Goal: Task Accomplishment & Management: Complete application form

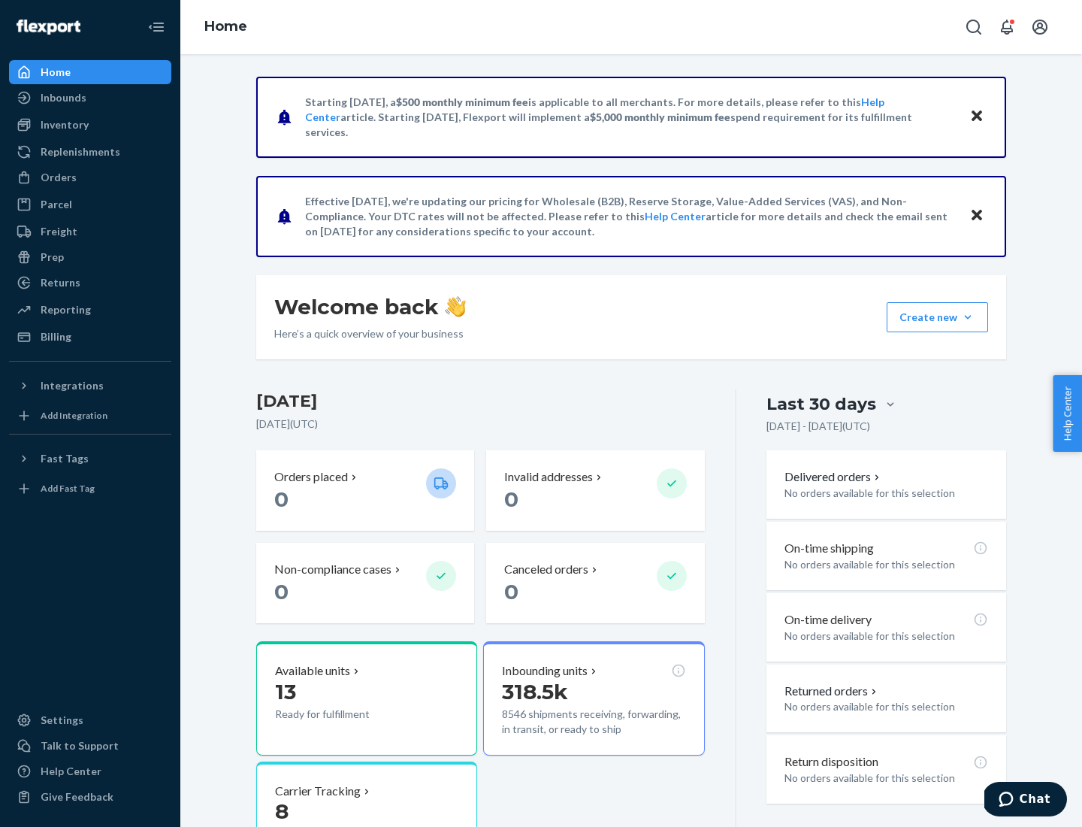
click at [968, 317] on button "Create new Create new inbound Create new order Create new product" at bounding box center [937, 317] width 101 height 30
click at [90, 98] on div "Inbounds" at bounding box center [90, 97] width 159 height 21
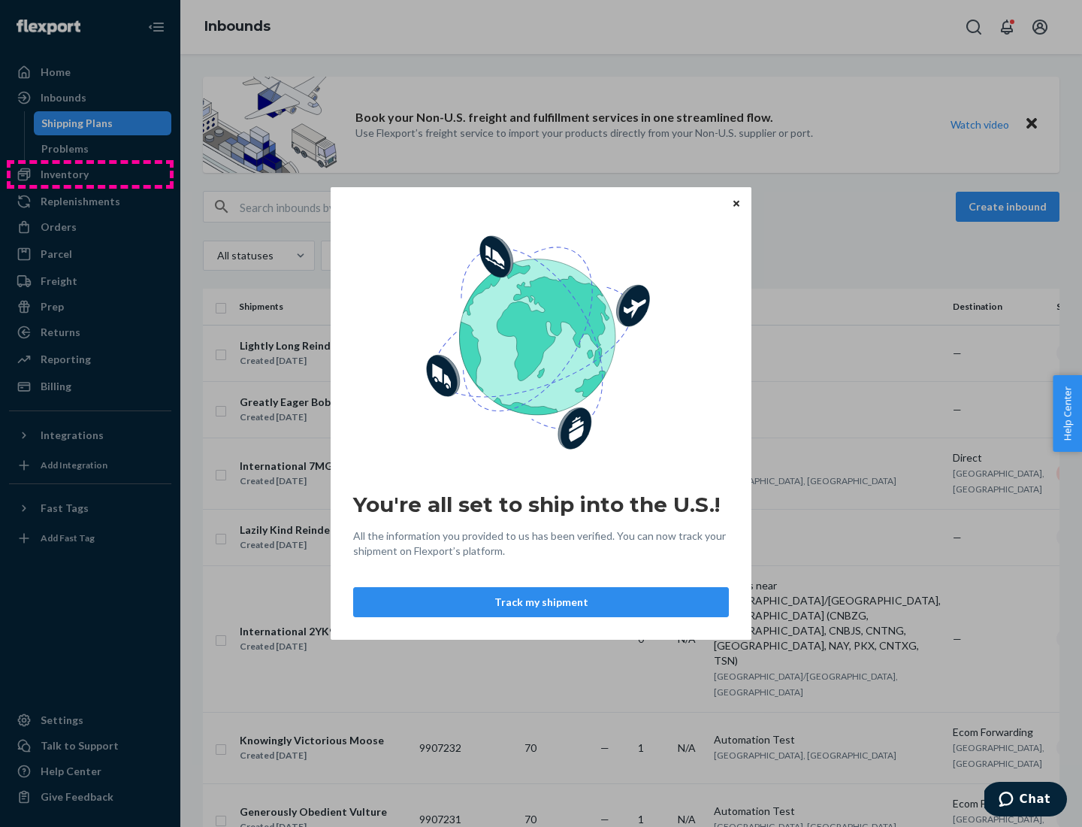
click at [90, 174] on div "You're all set to ship into the U.S.! All the information you provided to us ha…" at bounding box center [541, 413] width 1082 height 827
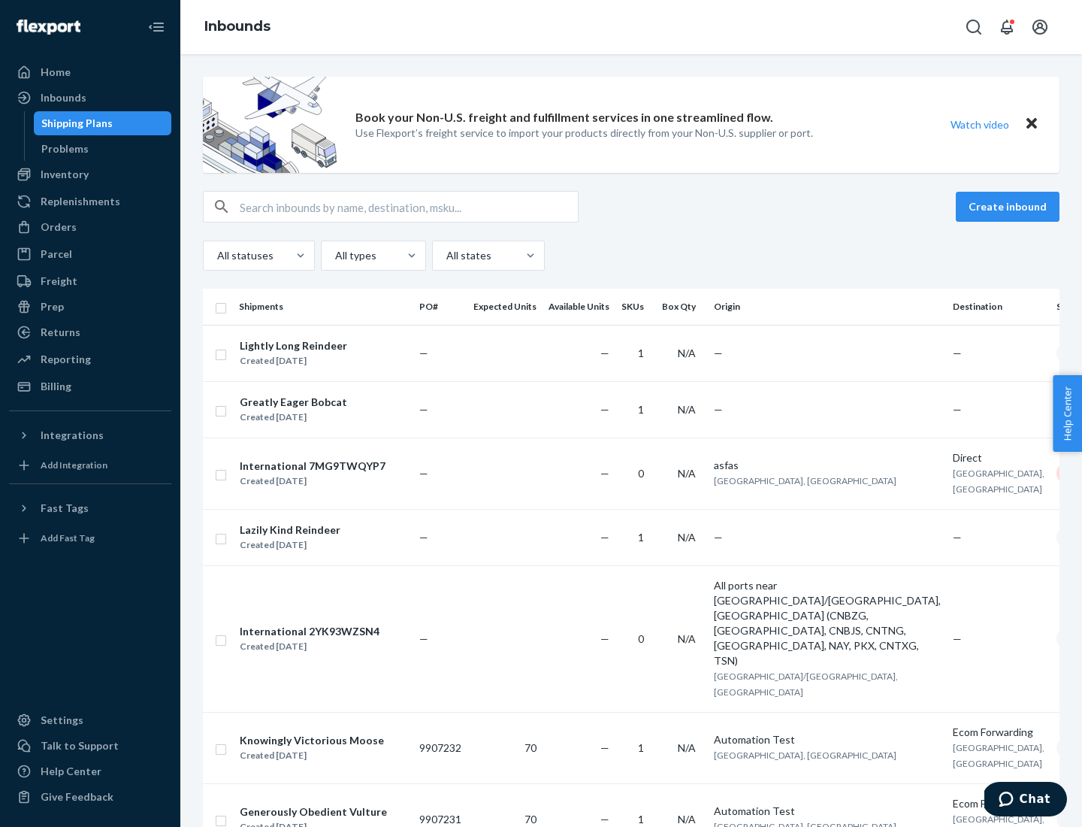
click at [631, 27] on div "Inbounds" at bounding box center [631, 27] width 902 height 54
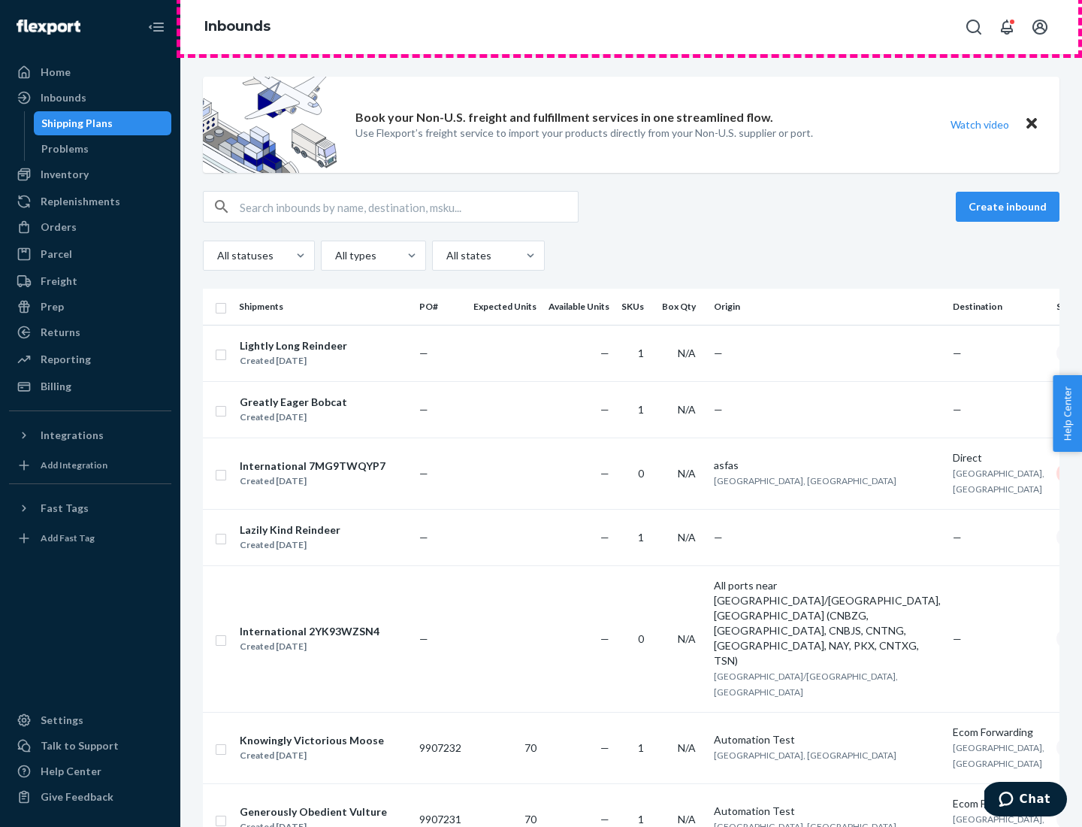
click at [631, 27] on div "Inbounds" at bounding box center [631, 27] width 902 height 54
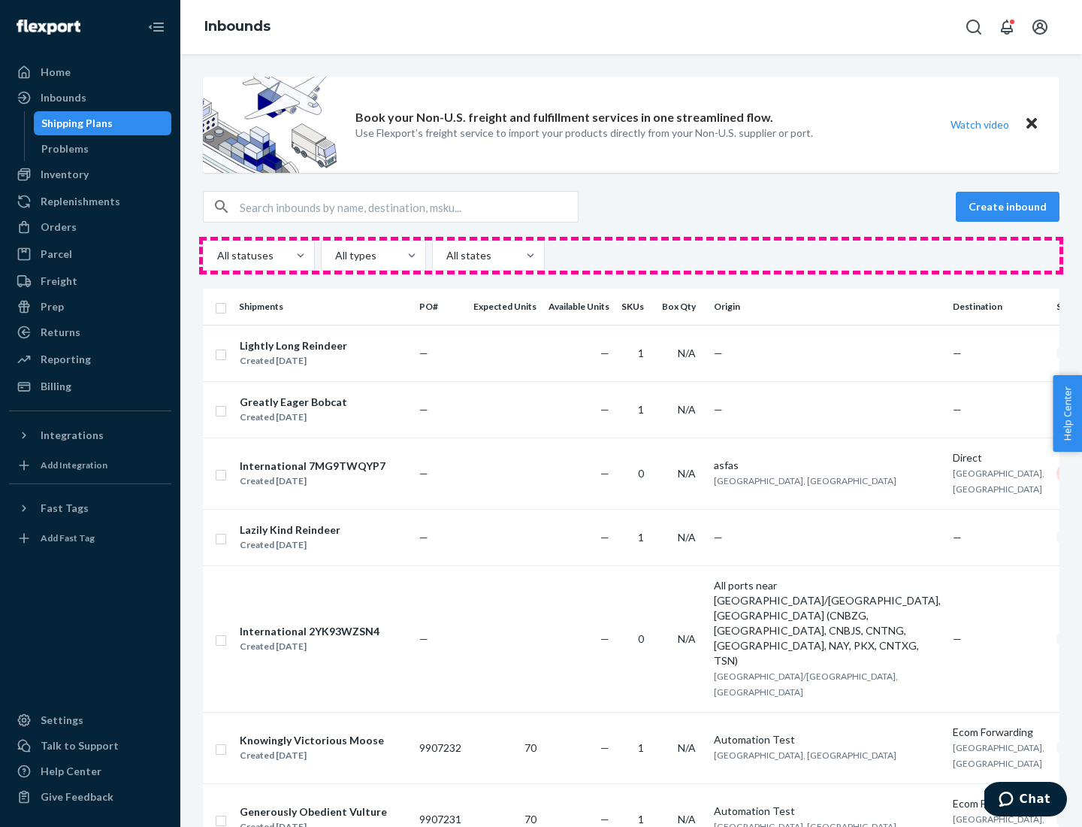
click at [631, 256] on div "All statuses All types All states" at bounding box center [631, 256] width 857 height 30
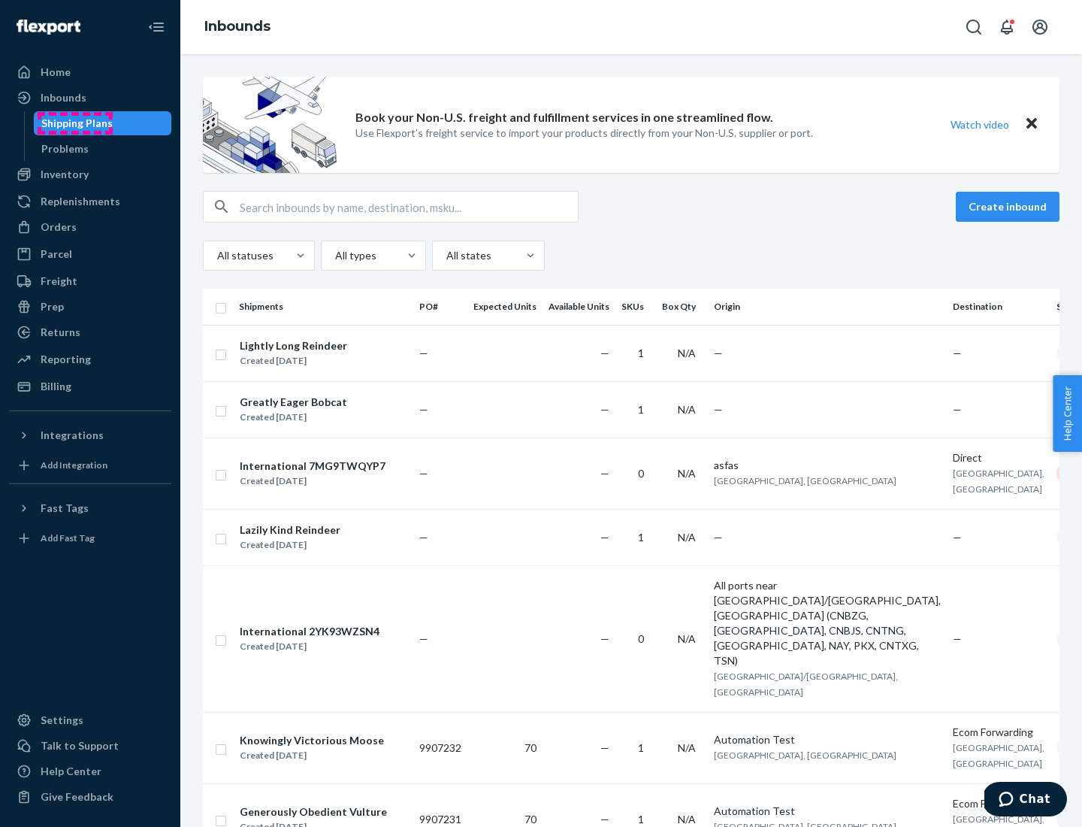
click at [74, 123] on div "Shipping Plans" at bounding box center [76, 123] width 71 height 15
click at [1010, 207] on button "Create inbound" at bounding box center [1008, 207] width 104 height 30
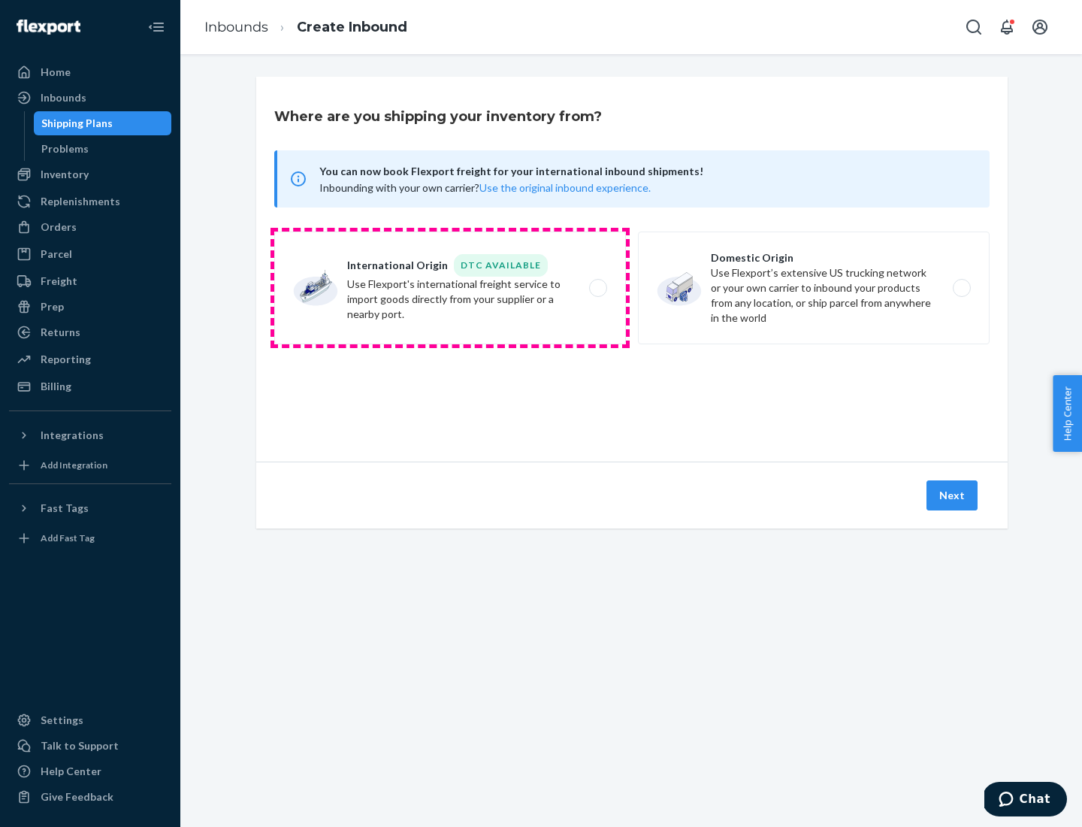
click at [450, 288] on label "International Origin DTC Available Use Flexport's international freight service…" at bounding box center [450, 287] width 352 height 113
click at [598, 288] on input "International Origin DTC Available Use Flexport's international freight service…" at bounding box center [603, 288] width 10 height 10
radio input "true"
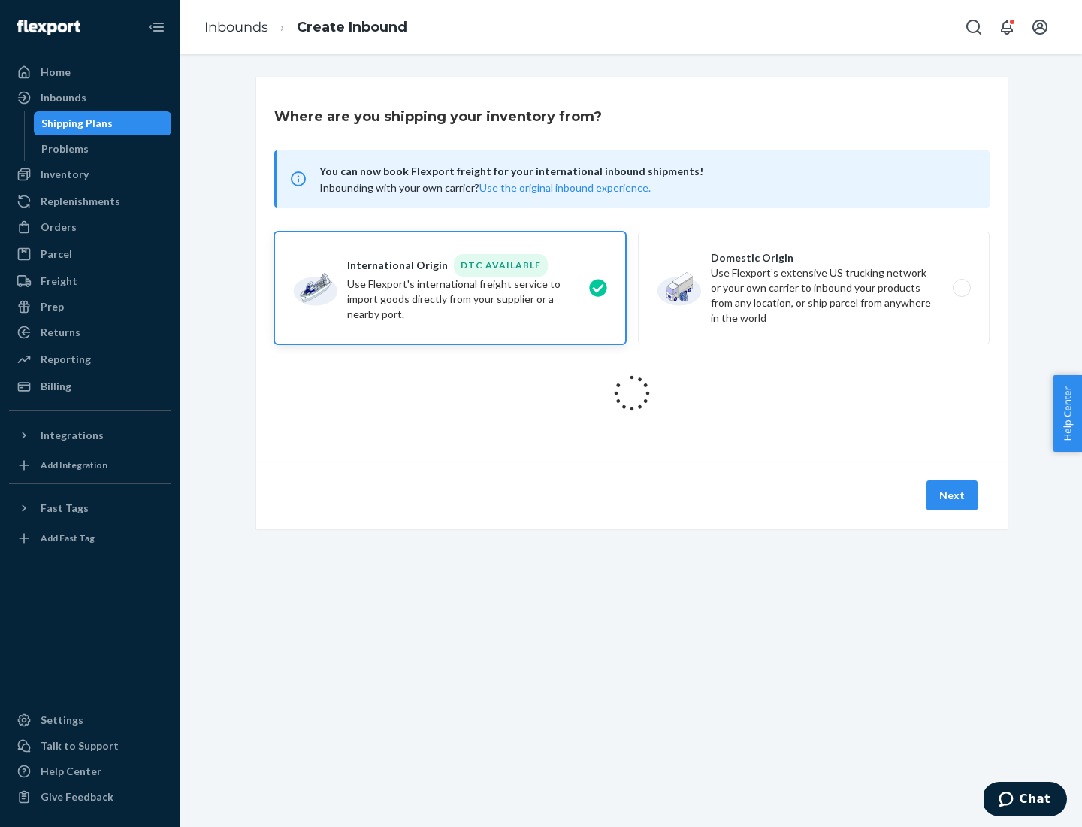
click at [632, 393] on icon at bounding box center [632, 393] width 54 height 54
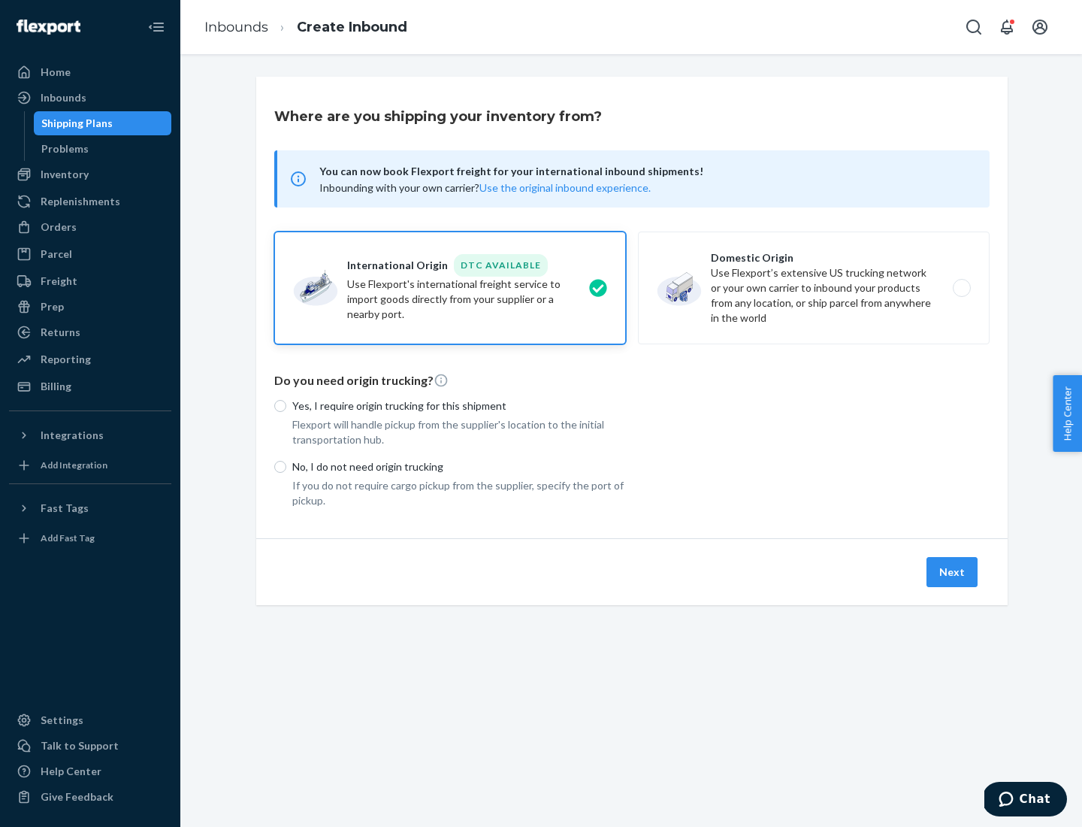
click at [459, 405] on p "Yes, I require origin trucking for this shipment" at bounding box center [459, 405] width 334 height 15
click at [286, 405] on input "Yes, I require origin trucking for this shipment" at bounding box center [280, 406] width 12 height 12
radio input "true"
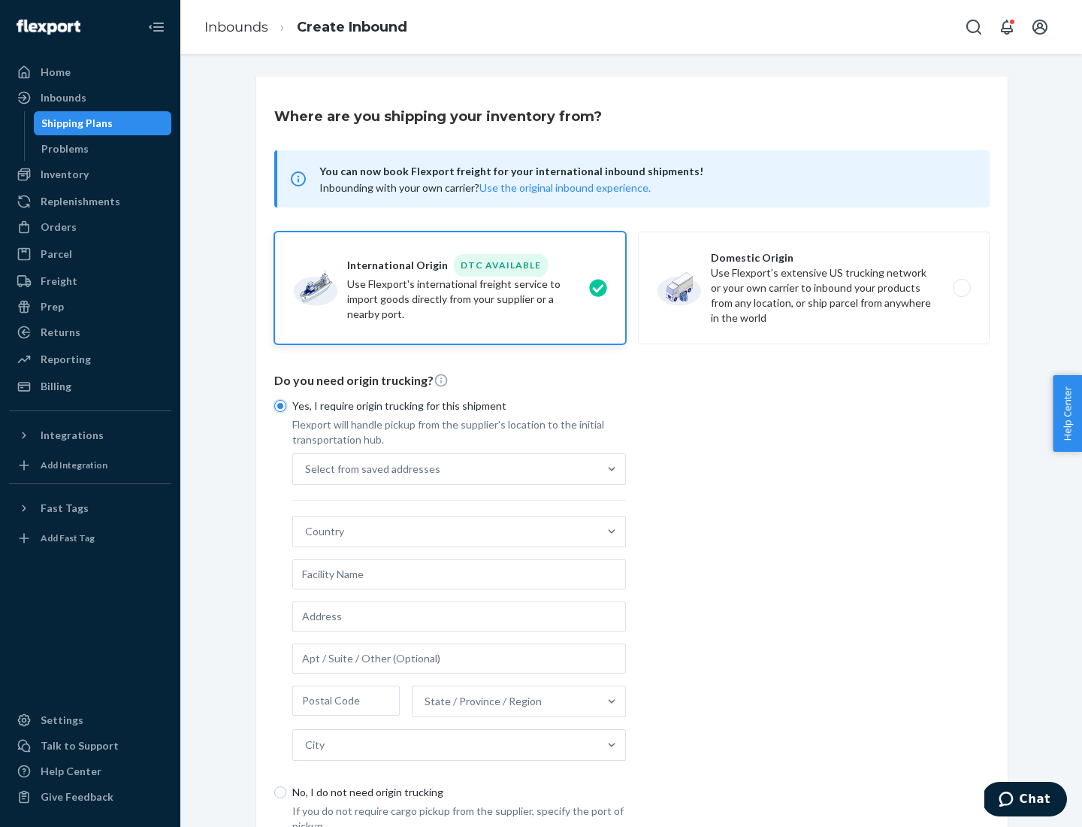
scroll to position [29, 0]
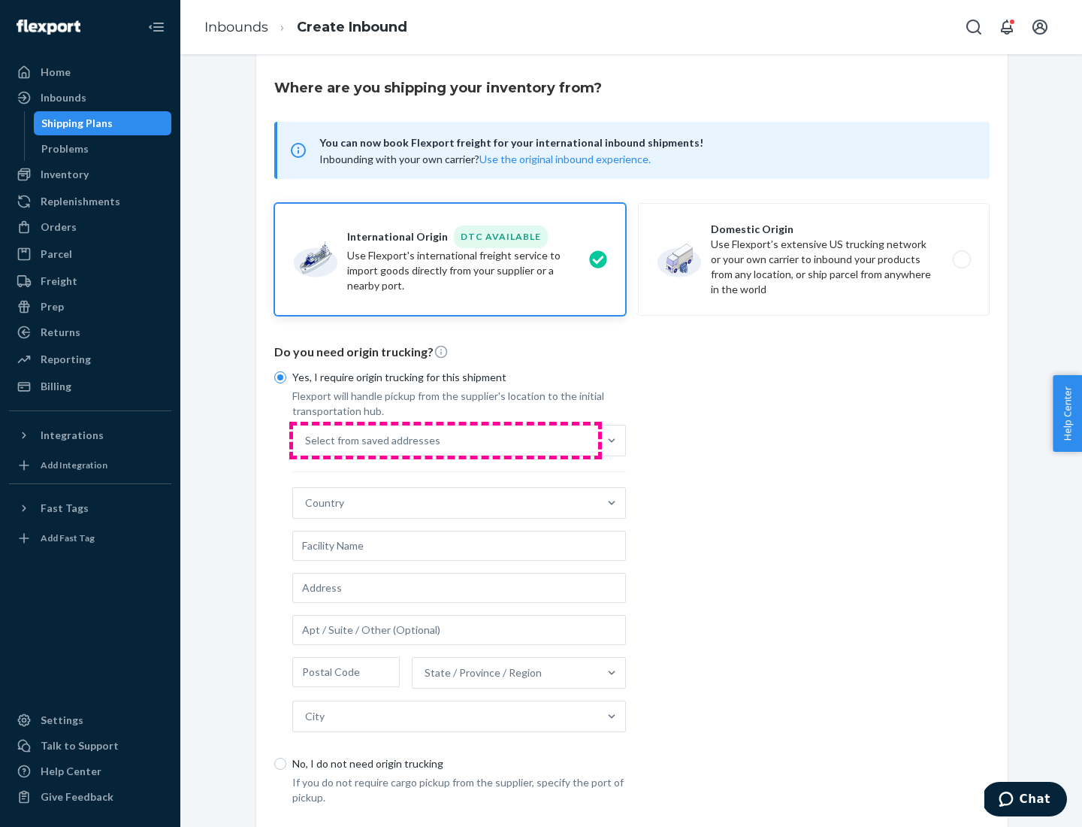
click at [446, 440] on div "Select from saved addresses" at bounding box center [445, 440] width 305 height 30
click at [307, 440] on input "Select from saved addresses" at bounding box center [306, 440] width 2 height 15
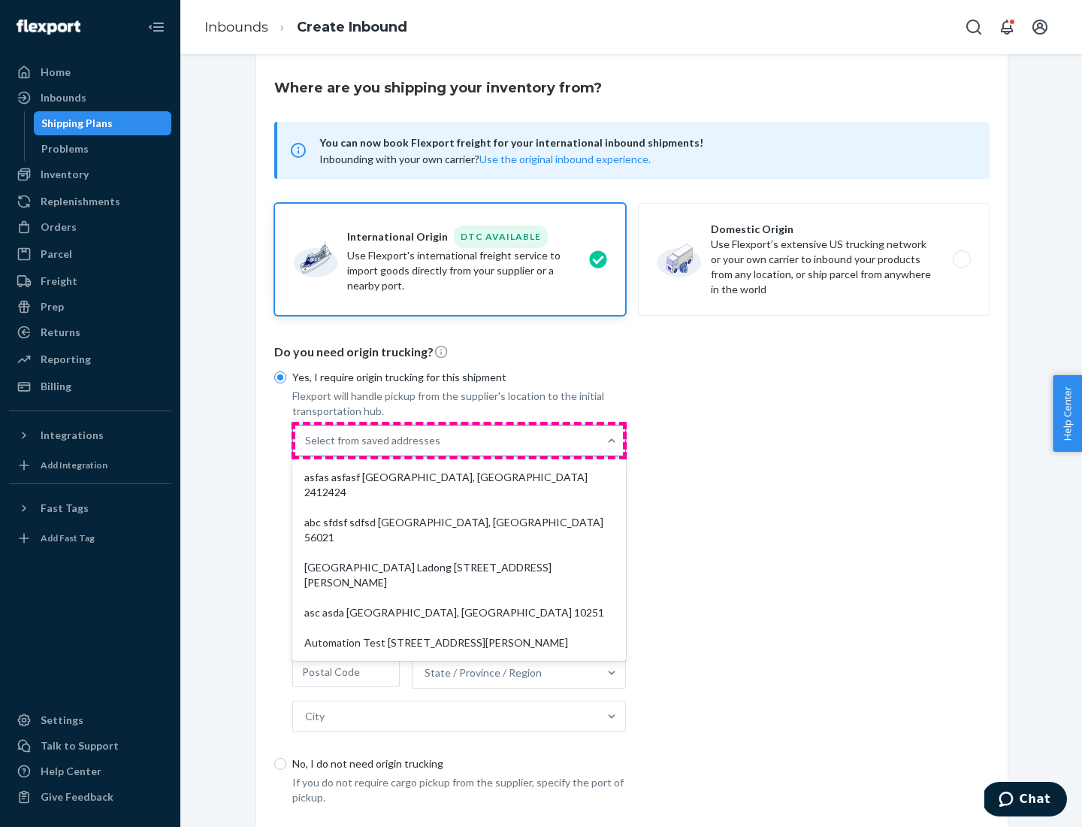
scroll to position [65, 0]
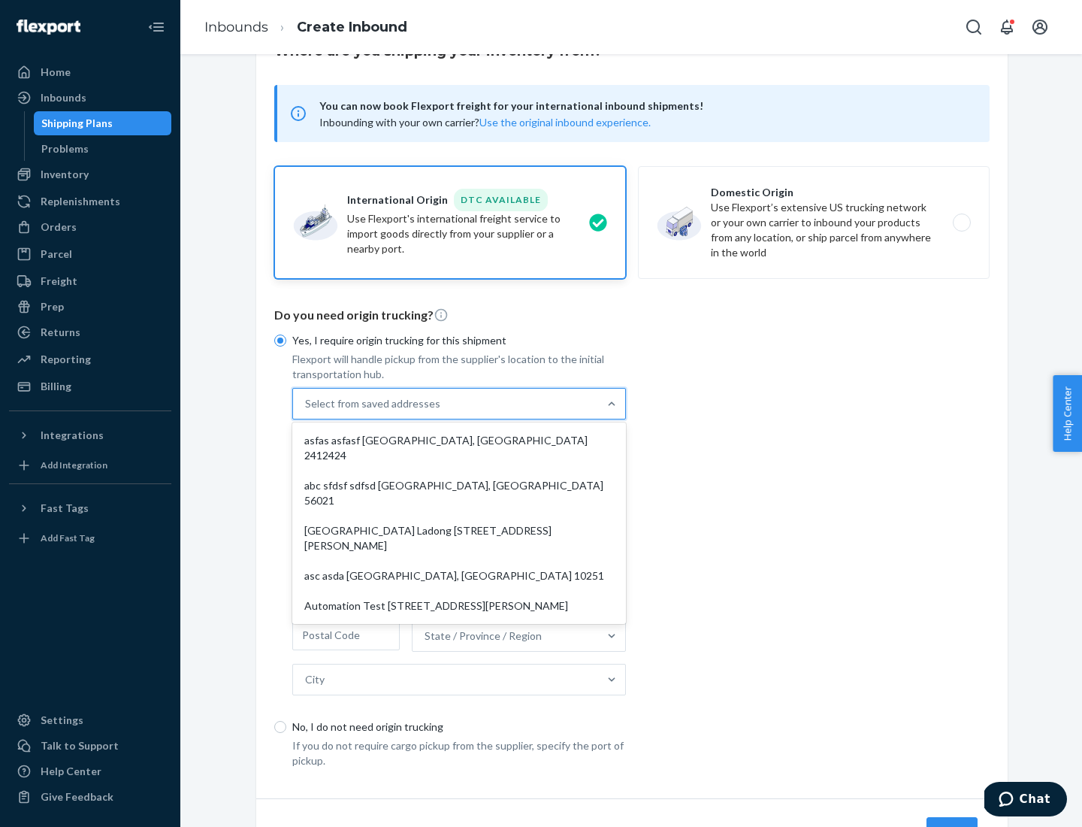
click at [459, 440] on div "asfas asfasf [GEOGRAPHIC_DATA], [GEOGRAPHIC_DATA] 2412424" at bounding box center [459, 447] width 328 height 45
click at [307, 411] on input "option asfas asfasf [GEOGRAPHIC_DATA], [GEOGRAPHIC_DATA] 2412424 focused, 1 of …" at bounding box center [306, 403] width 2 height 15
type input "asfas"
type input "asfasf"
type input "2412424"
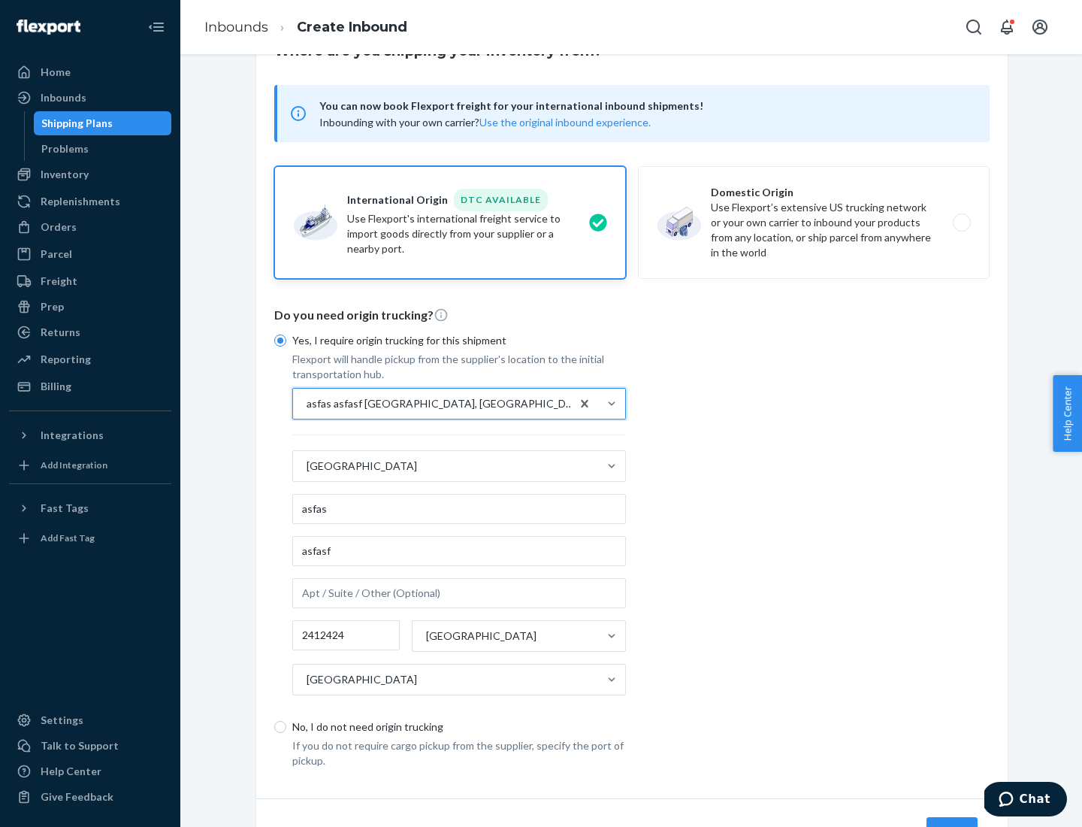
scroll to position [140, 0]
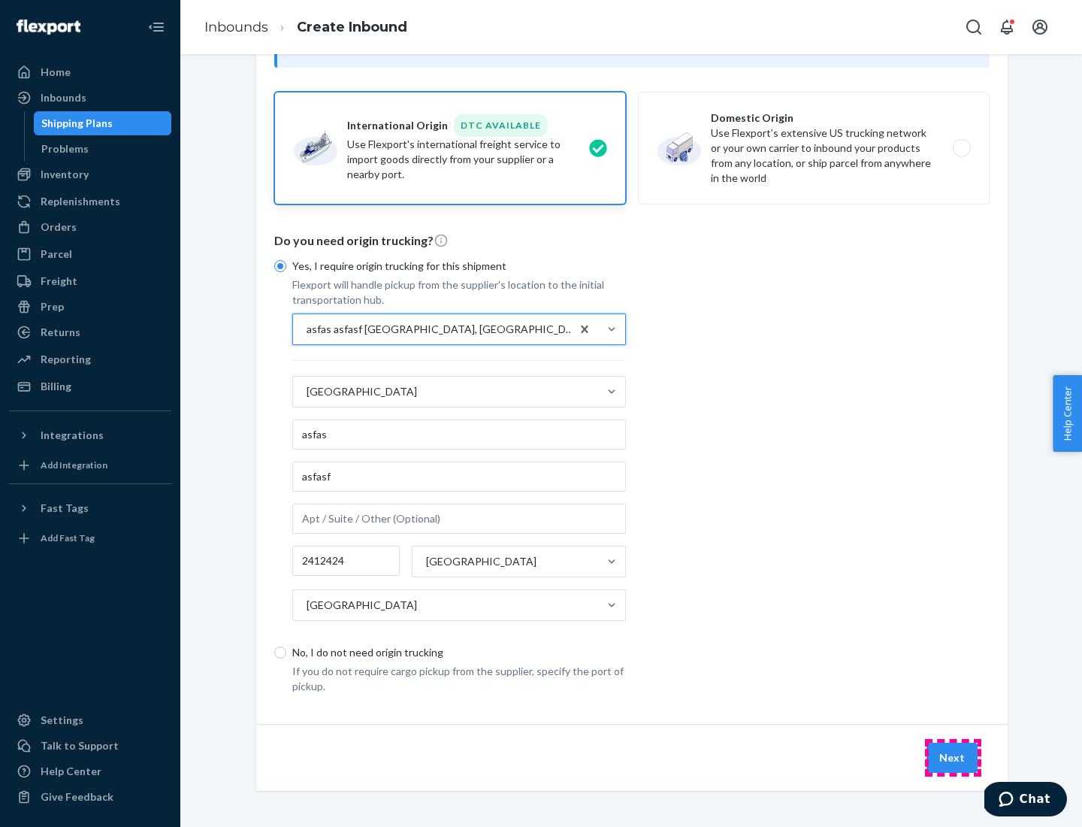
click at [953, 757] on button "Next" at bounding box center [952, 758] width 51 height 30
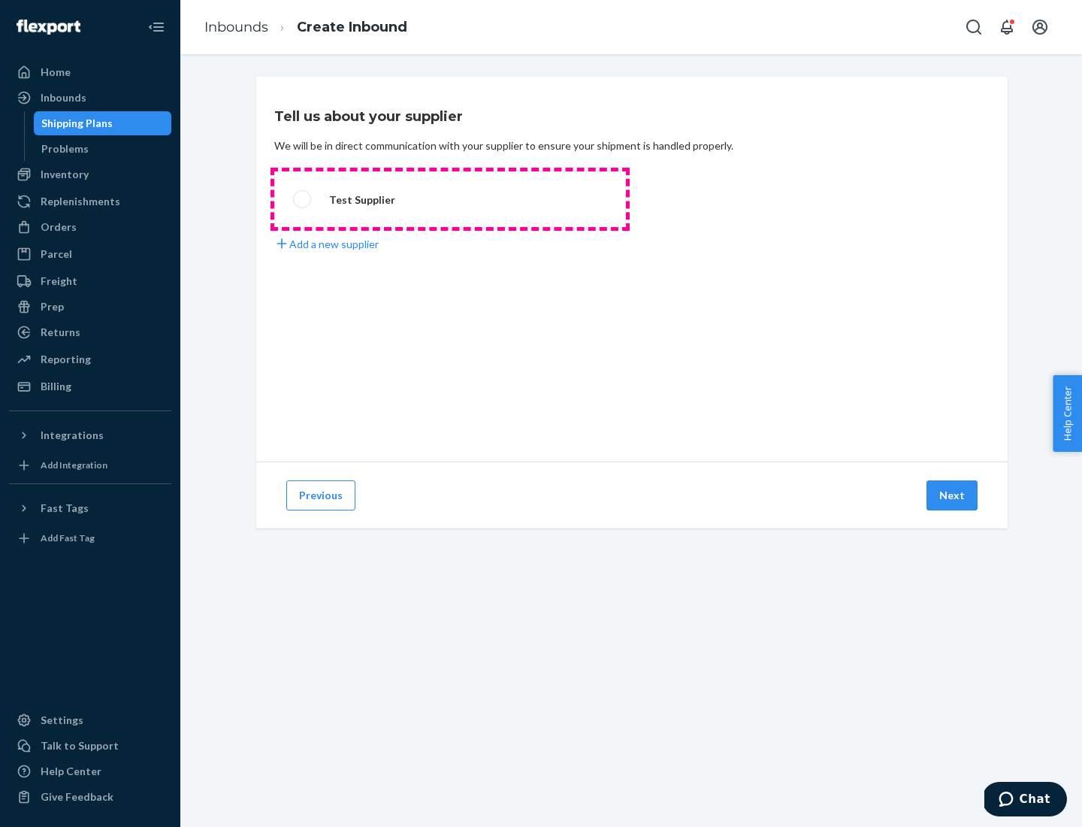
click at [450, 199] on label "Test Supplier" at bounding box center [450, 199] width 352 height 56
click at [303, 199] on input "Test Supplier" at bounding box center [298, 200] width 10 height 10
radio input "true"
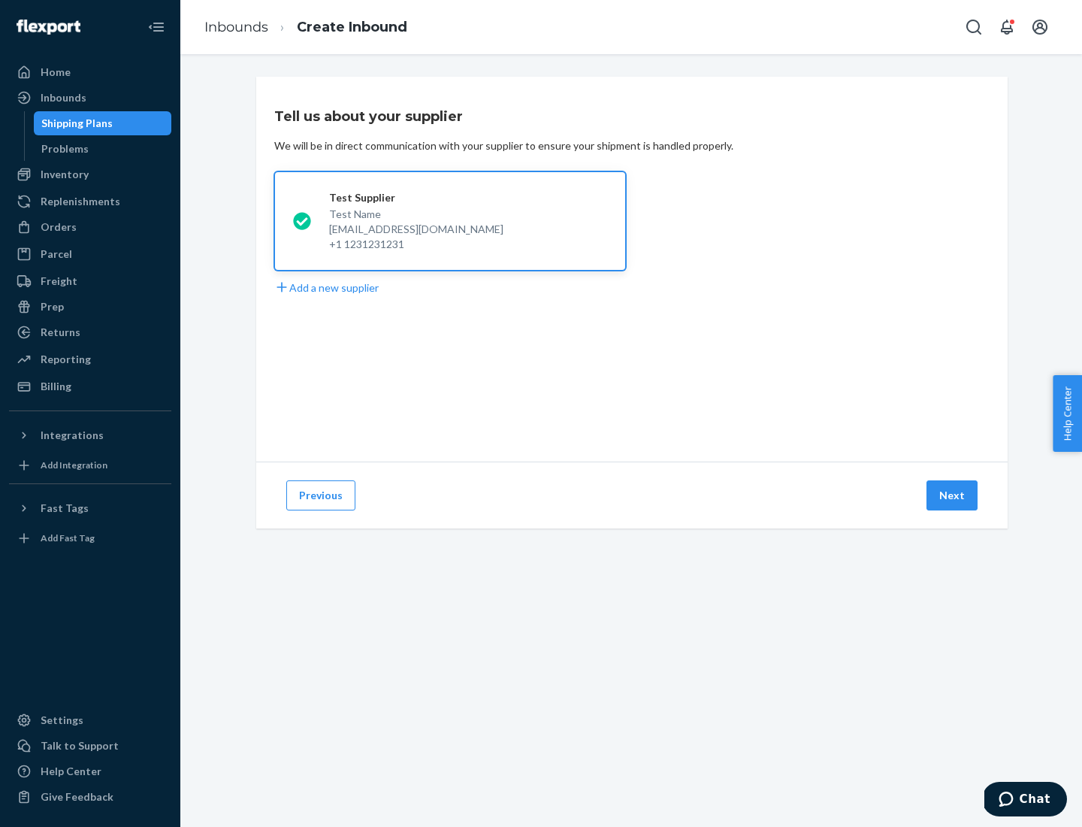
click at [953, 495] on button "Next" at bounding box center [952, 495] width 51 height 30
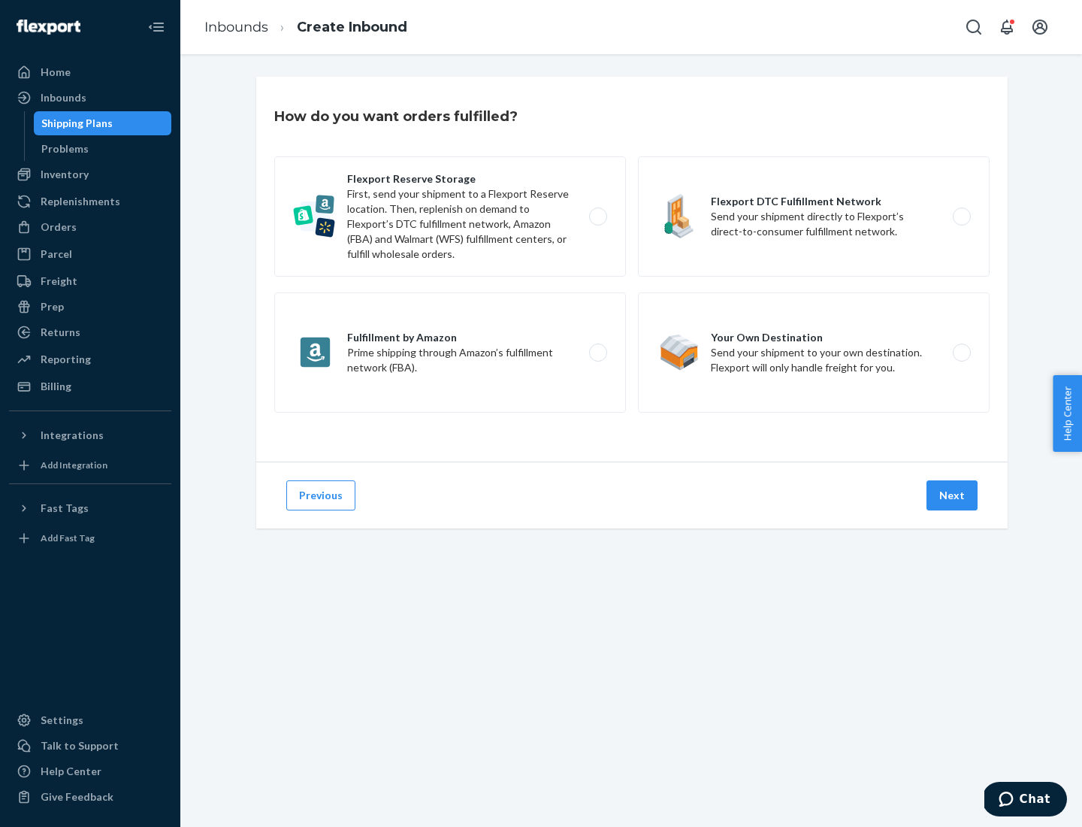
click at [450, 353] on label "Fulfillment by Amazon Prime shipping through Amazon’s fulfillment network (FBA)." at bounding box center [450, 352] width 352 height 120
click at [598, 353] on input "Fulfillment by Amazon Prime shipping through Amazon’s fulfillment network (FBA)." at bounding box center [603, 353] width 10 height 10
radio input "true"
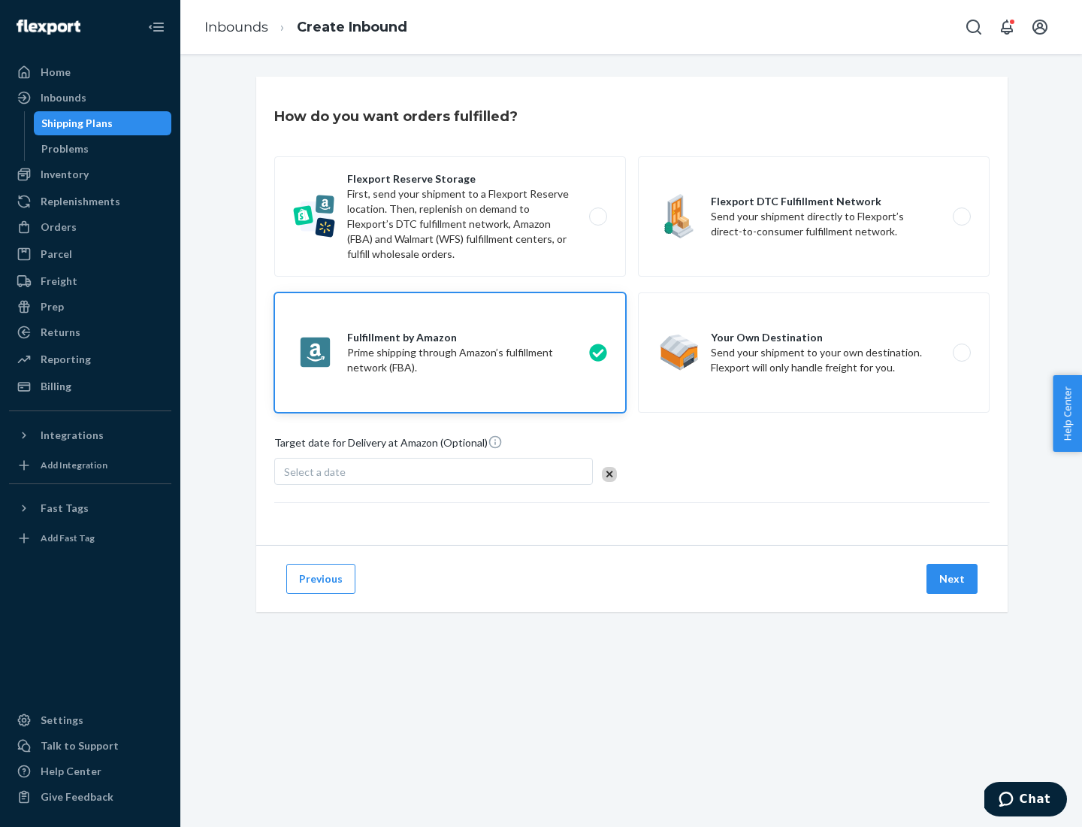
click at [953, 579] on button "Next" at bounding box center [952, 579] width 51 height 30
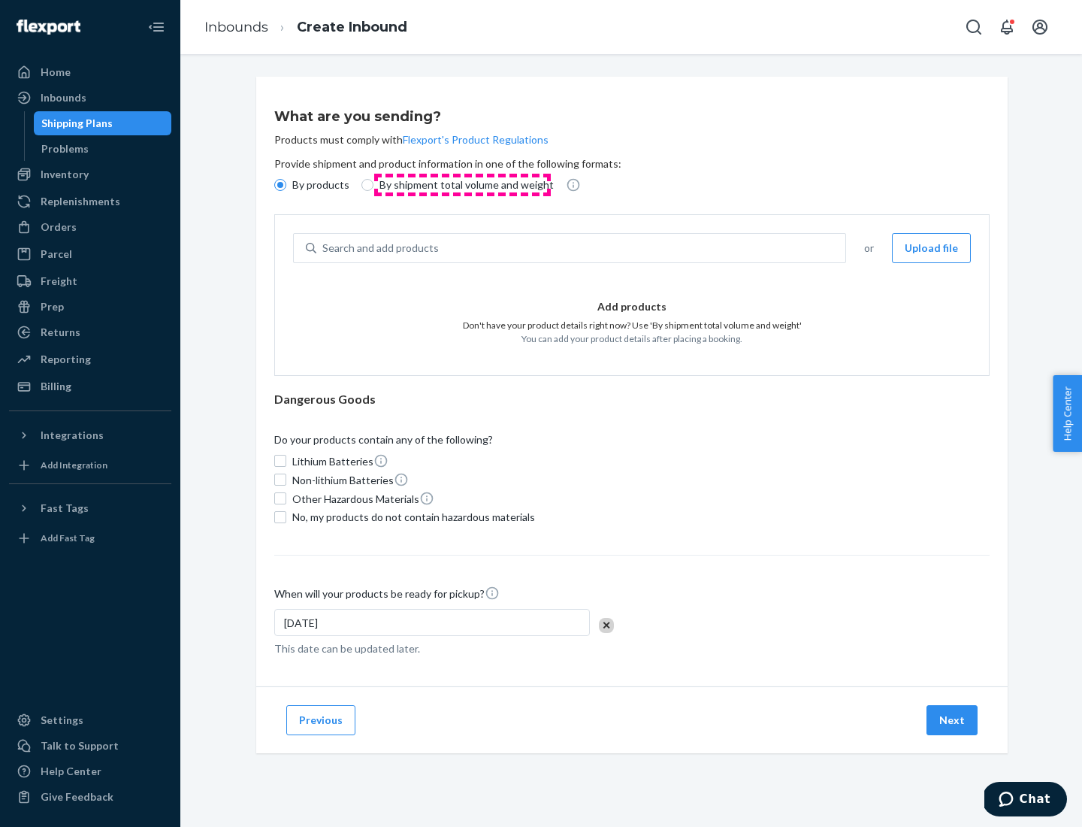
click at [462, 185] on p "By shipment total volume and weight" at bounding box center [467, 184] width 174 height 15
click at [374, 185] on input "By shipment total volume and weight" at bounding box center [368, 185] width 12 height 12
radio input "true"
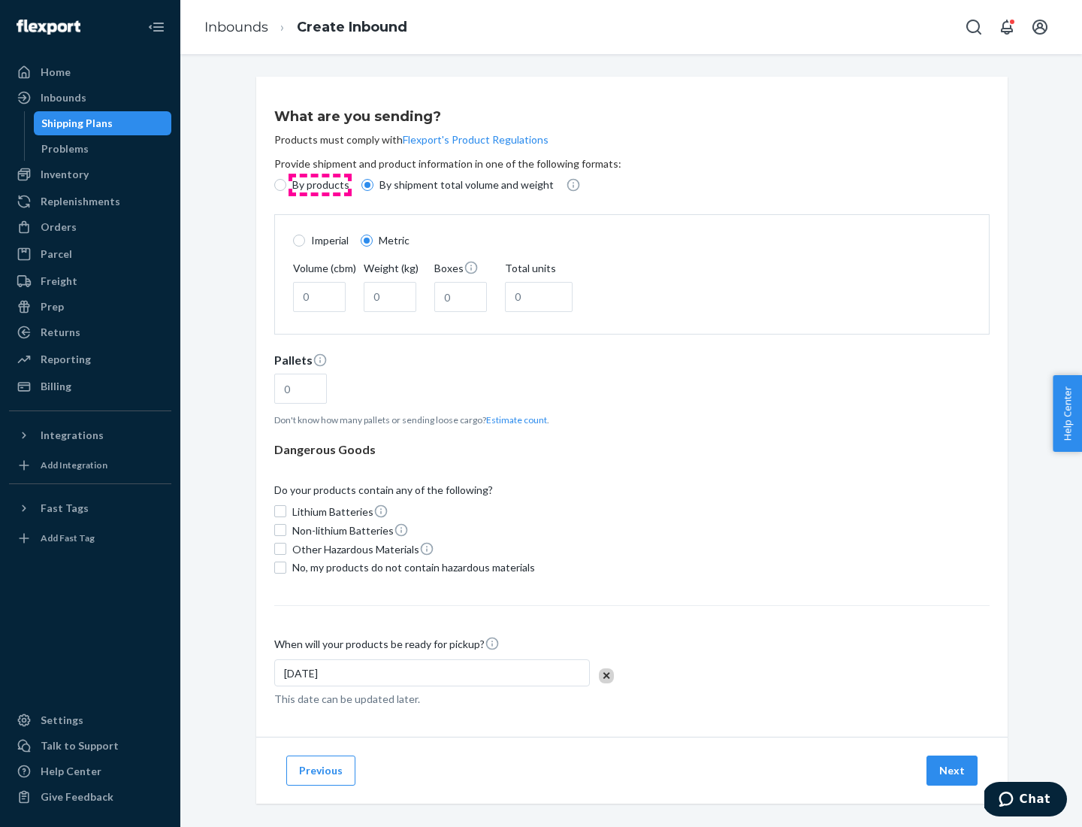
click at [319, 185] on p "By products" at bounding box center [320, 184] width 57 height 15
click at [286, 185] on input "By products" at bounding box center [280, 185] width 12 height 12
radio input "true"
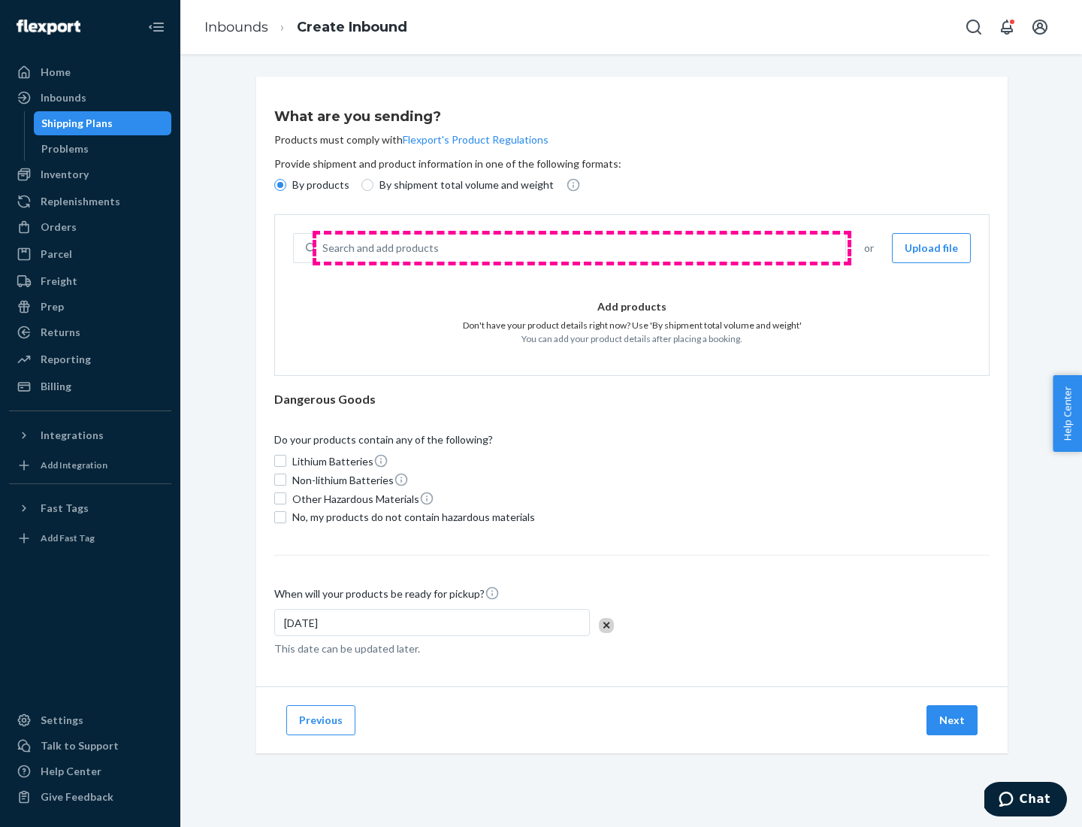
click at [582, 248] on div "Search and add products" at bounding box center [580, 248] width 529 height 27
click at [324, 248] on input "Search and add products" at bounding box center [323, 248] width 2 height 15
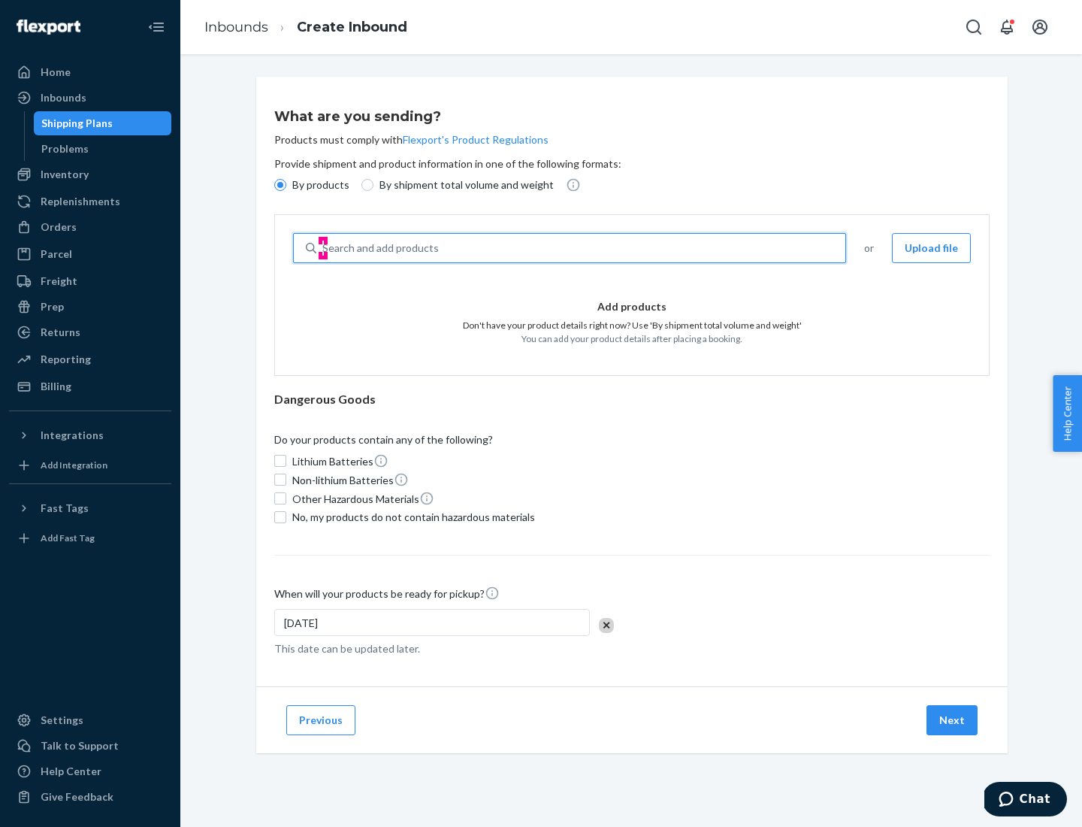
type input "test"
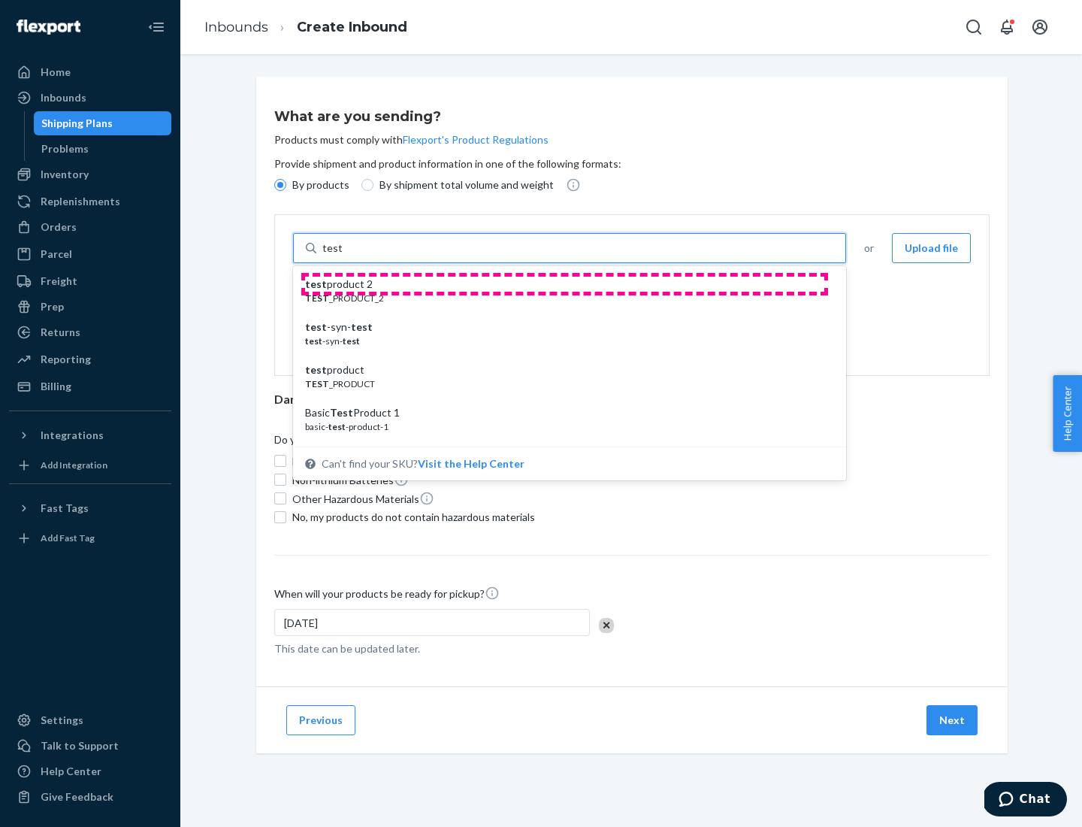
click at [564, 284] on div "test product 2" at bounding box center [563, 284] width 517 height 15
click at [342, 256] on input "test" at bounding box center [332, 248] width 20 height 15
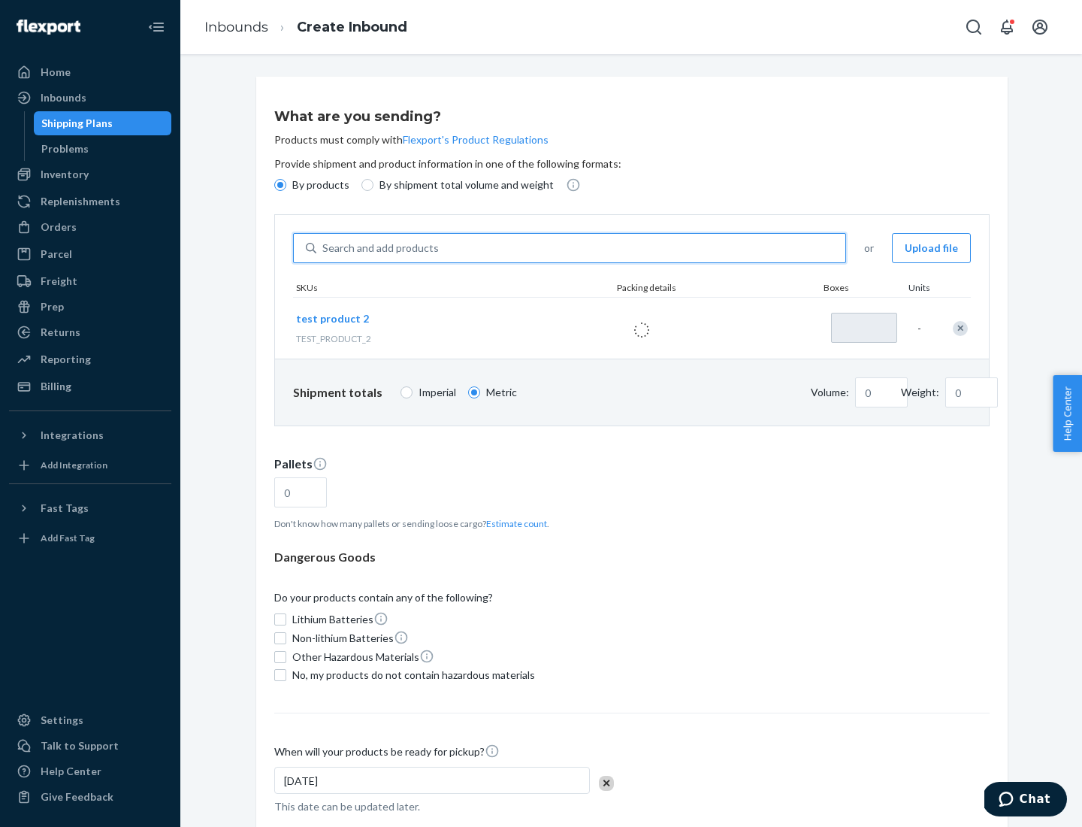
type input "1"
type input "0.02"
type input "22.23"
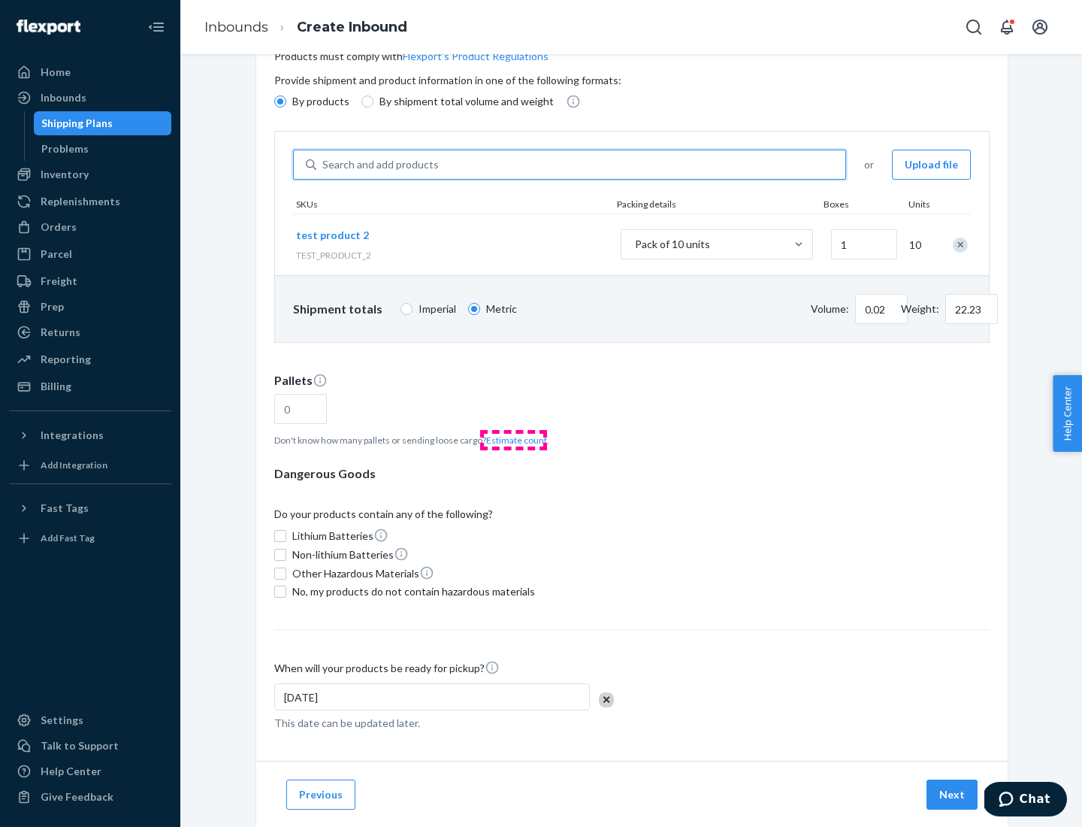
click at [513, 440] on button "Estimate count" at bounding box center [516, 440] width 61 height 13
type input "1"
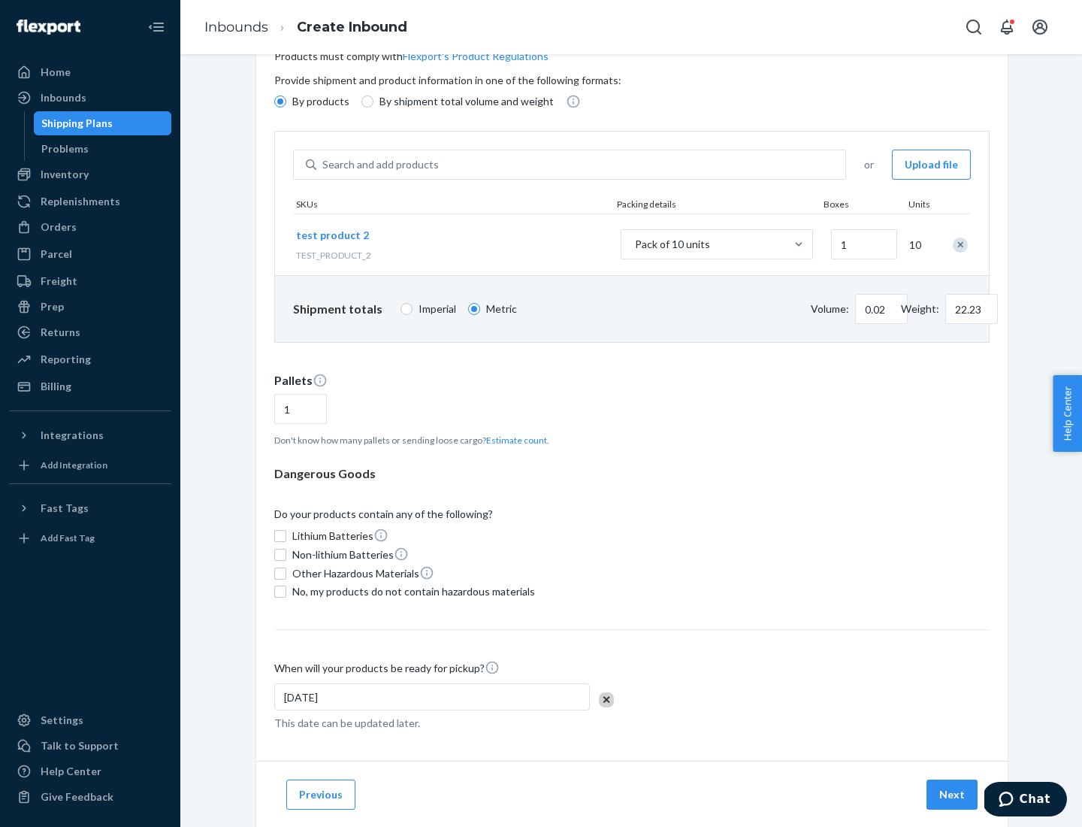
scroll to position [120, 0]
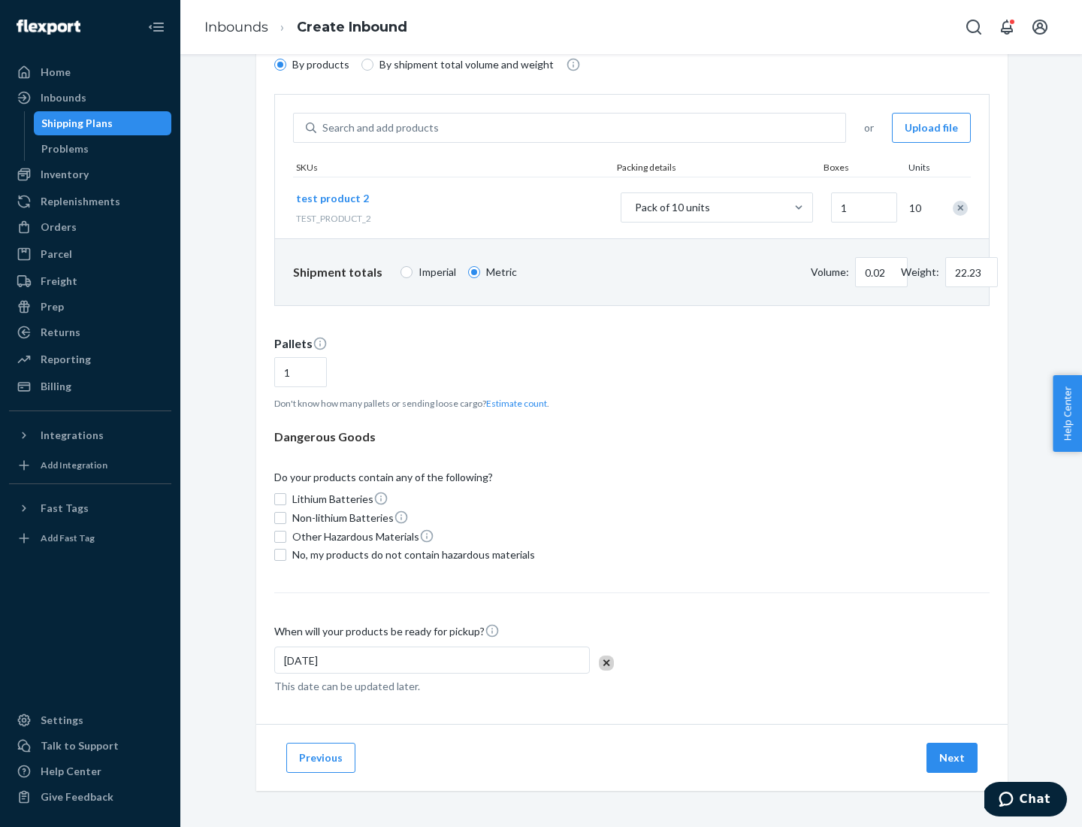
click at [411, 555] on span "No, my products do not contain hazardous materials" at bounding box center [413, 554] width 243 height 15
click at [286, 555] on input "No, my products do not contain hazardous materials" at bounding box center [280, 555] width 12 height 12
checkbox input "true"
click at [953, 758] on button "Next" at bounding box center [952, 758] width 51 height 30
